Goal: Navigation & Orientation: Find specific page/section

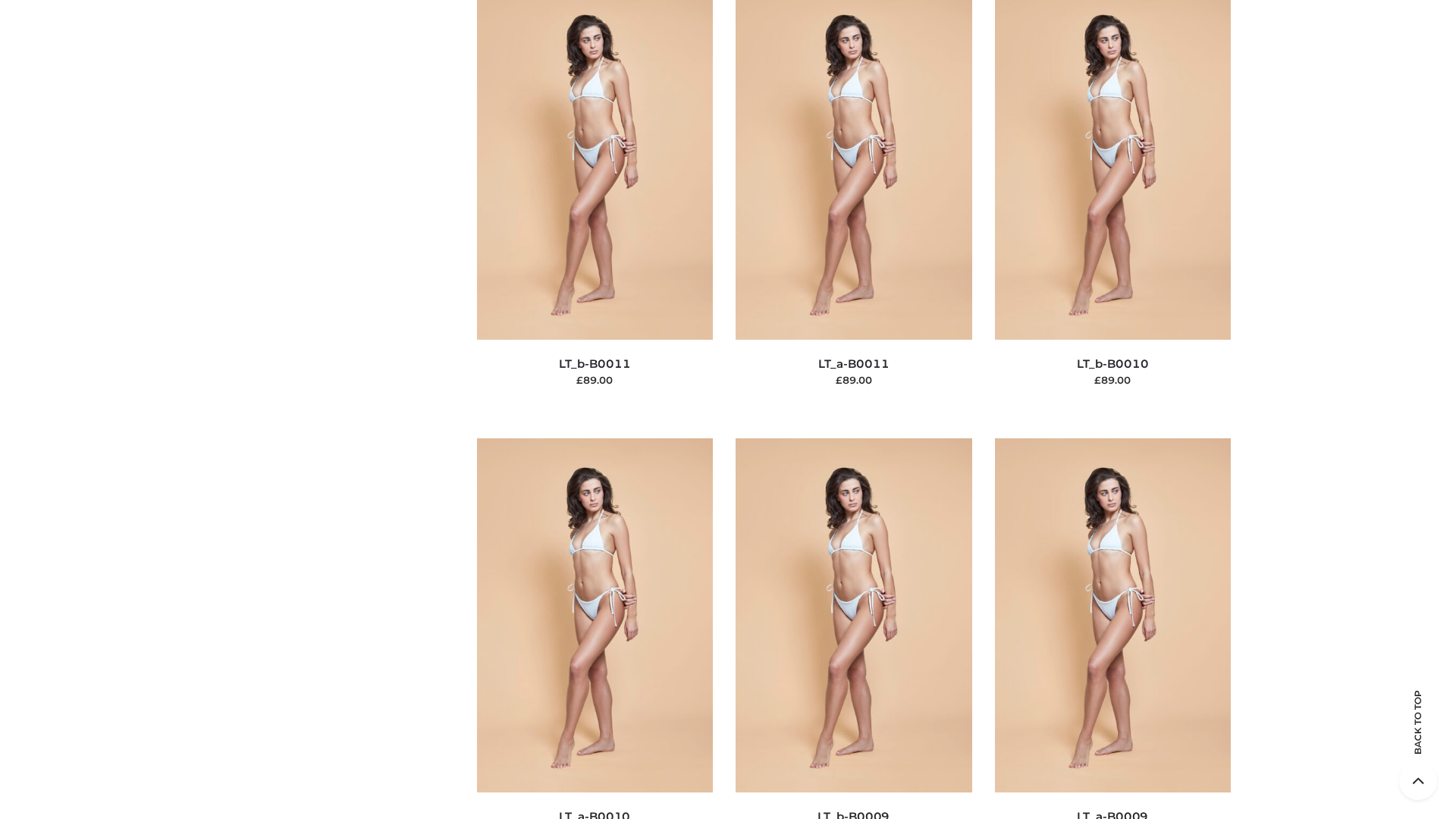
scroll to position [6809, 0]
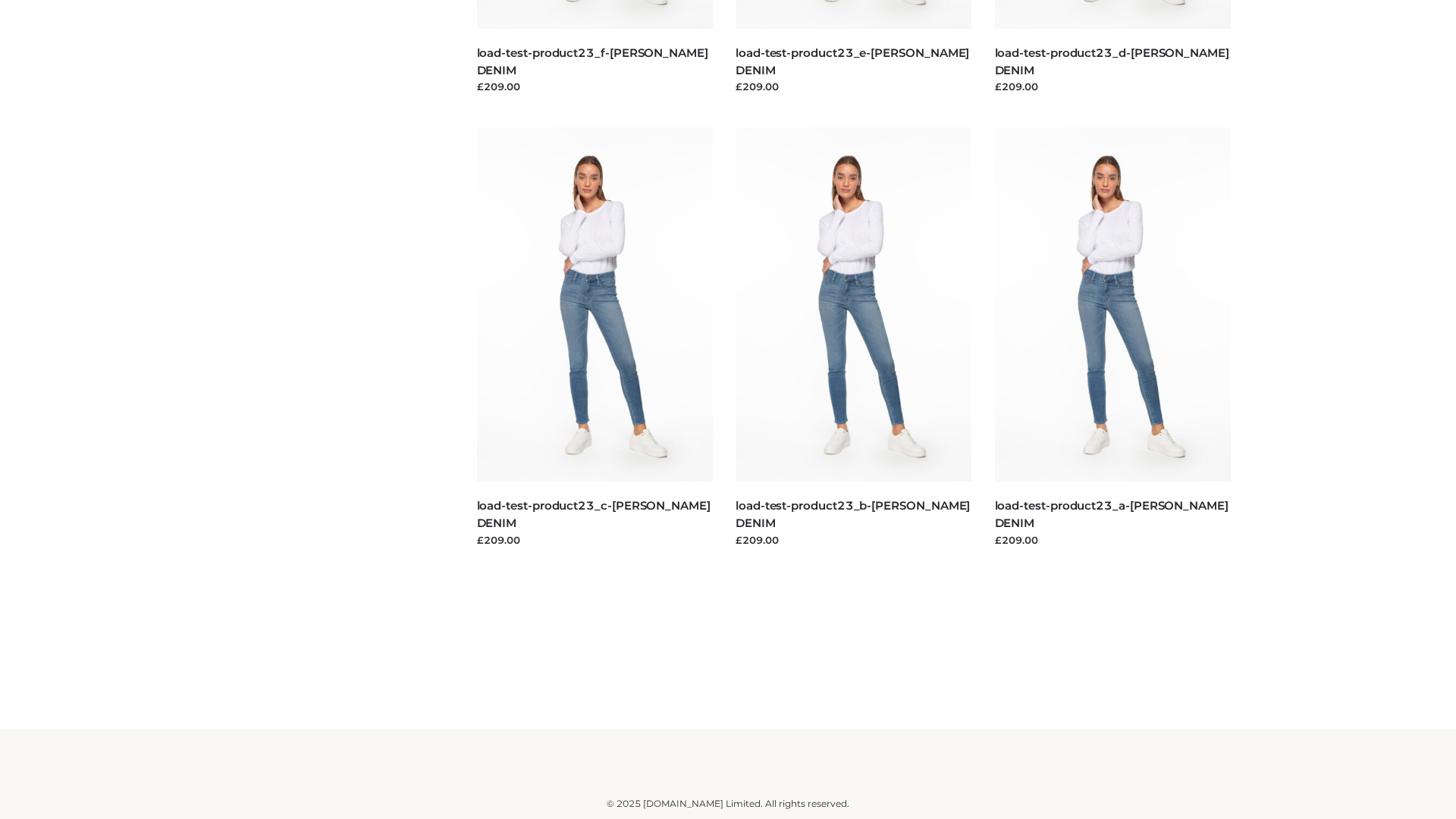
scroll to position [1330, 0]
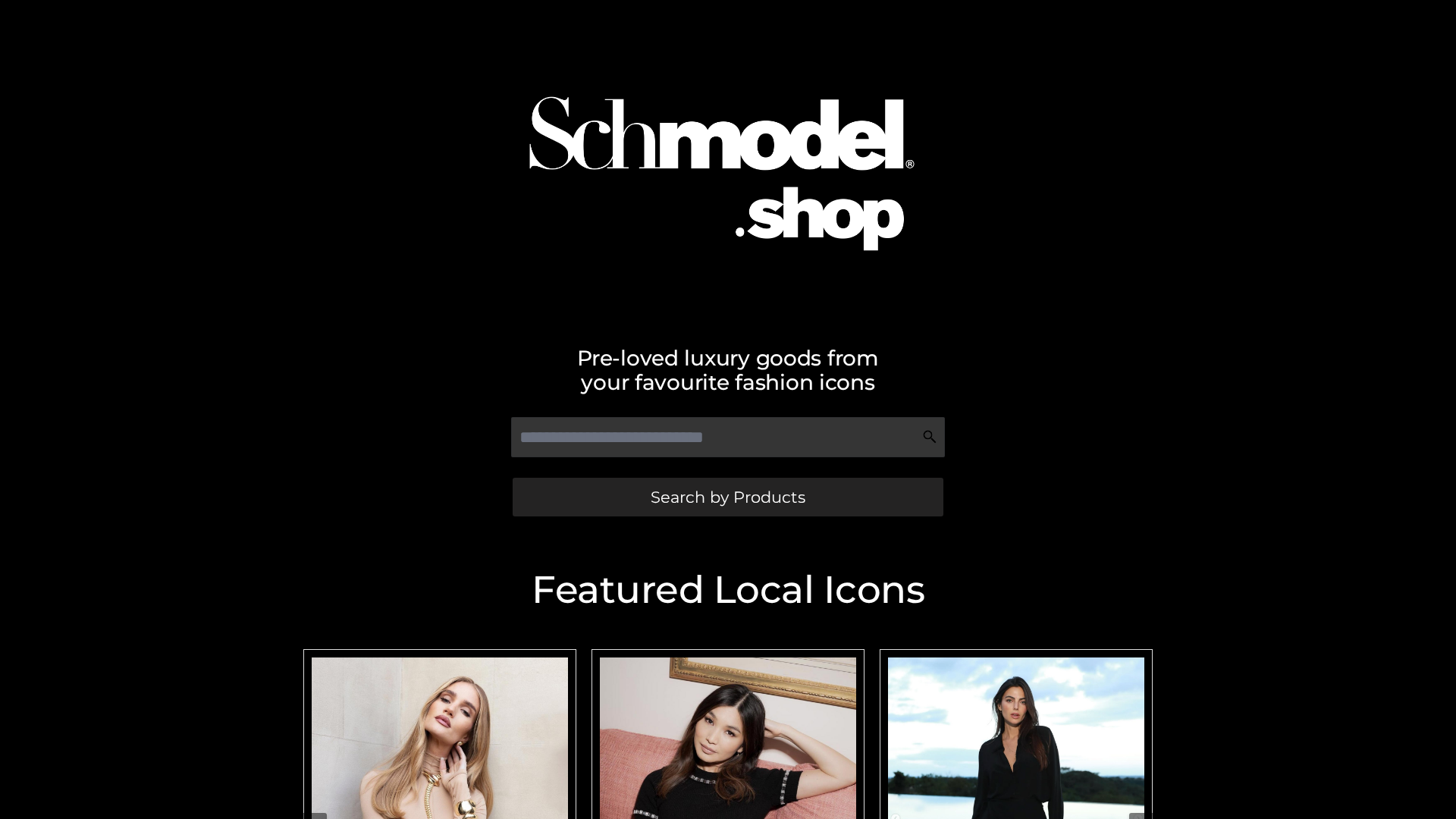
click at [728, 496] on span "Search by Products" at bounding box center [728, 496] width 155 height 16
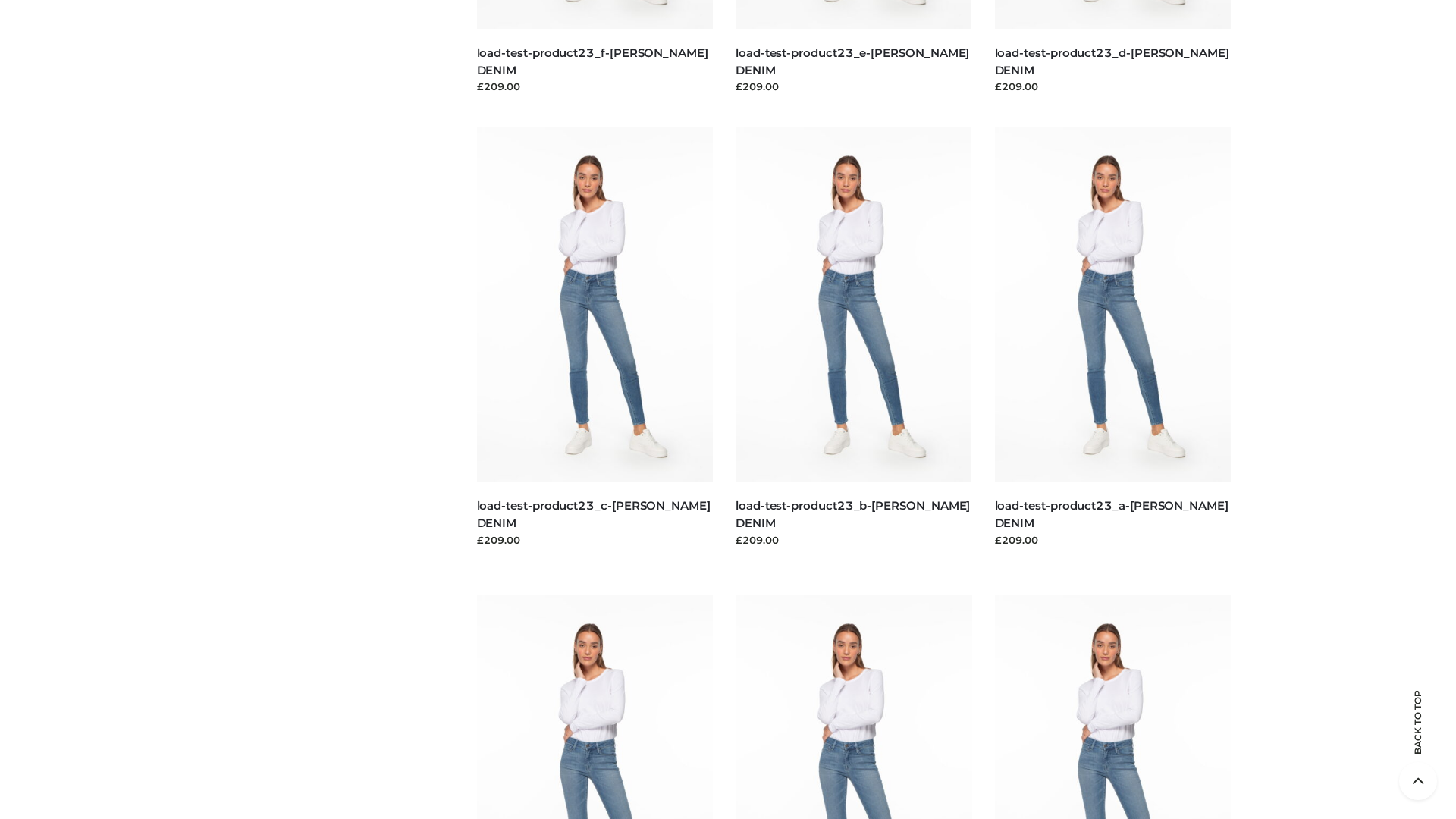
scroll to position [3156, 0]
